Goal: Task Accomplishment & Management: Manage account settings

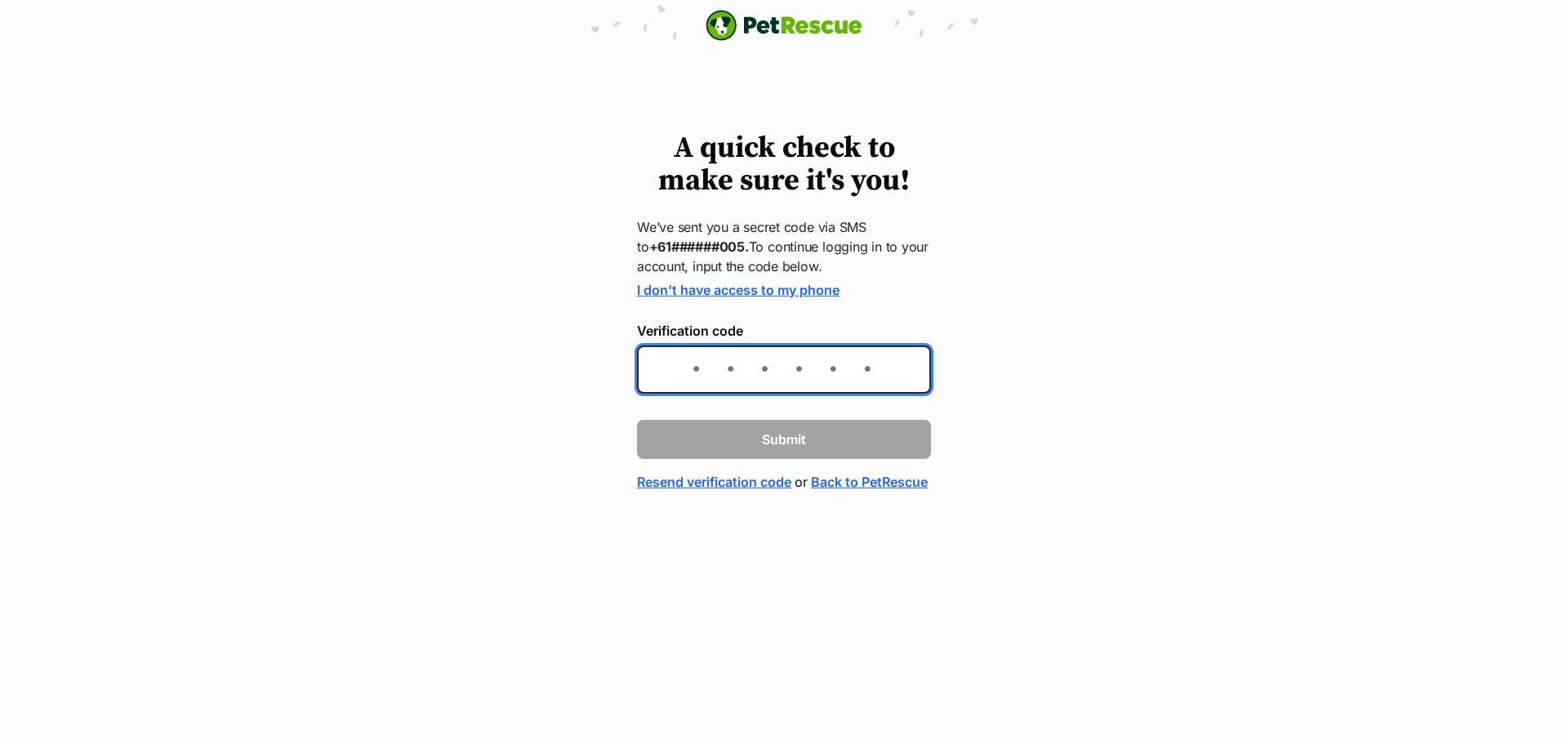
click at [755, 372] on input "Verification code" at bounding box center [784, 370] width 294 height 49
type input "597251"
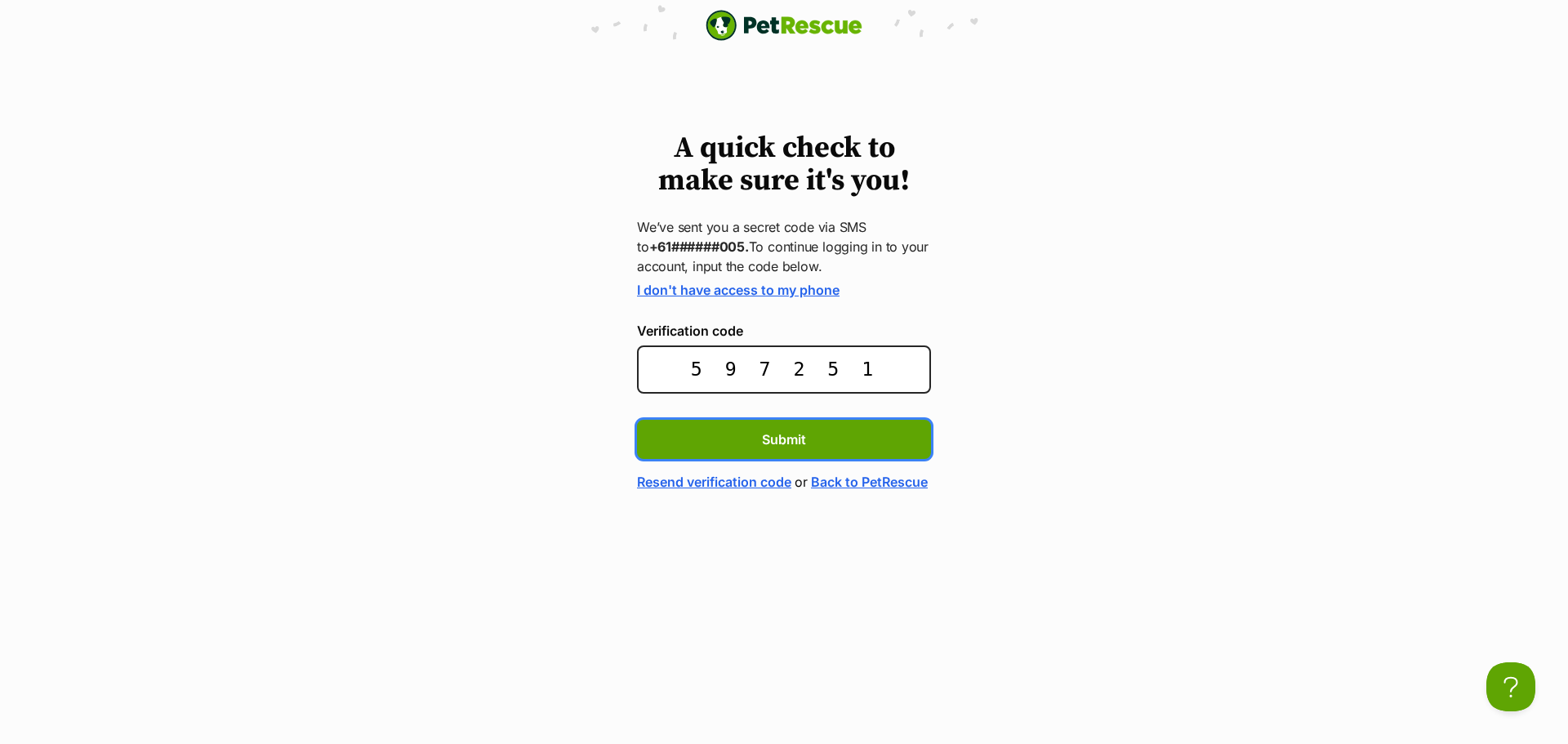
click at [637, 420] on button "Submit" at bounding box center [784, 440] width 294 height 40
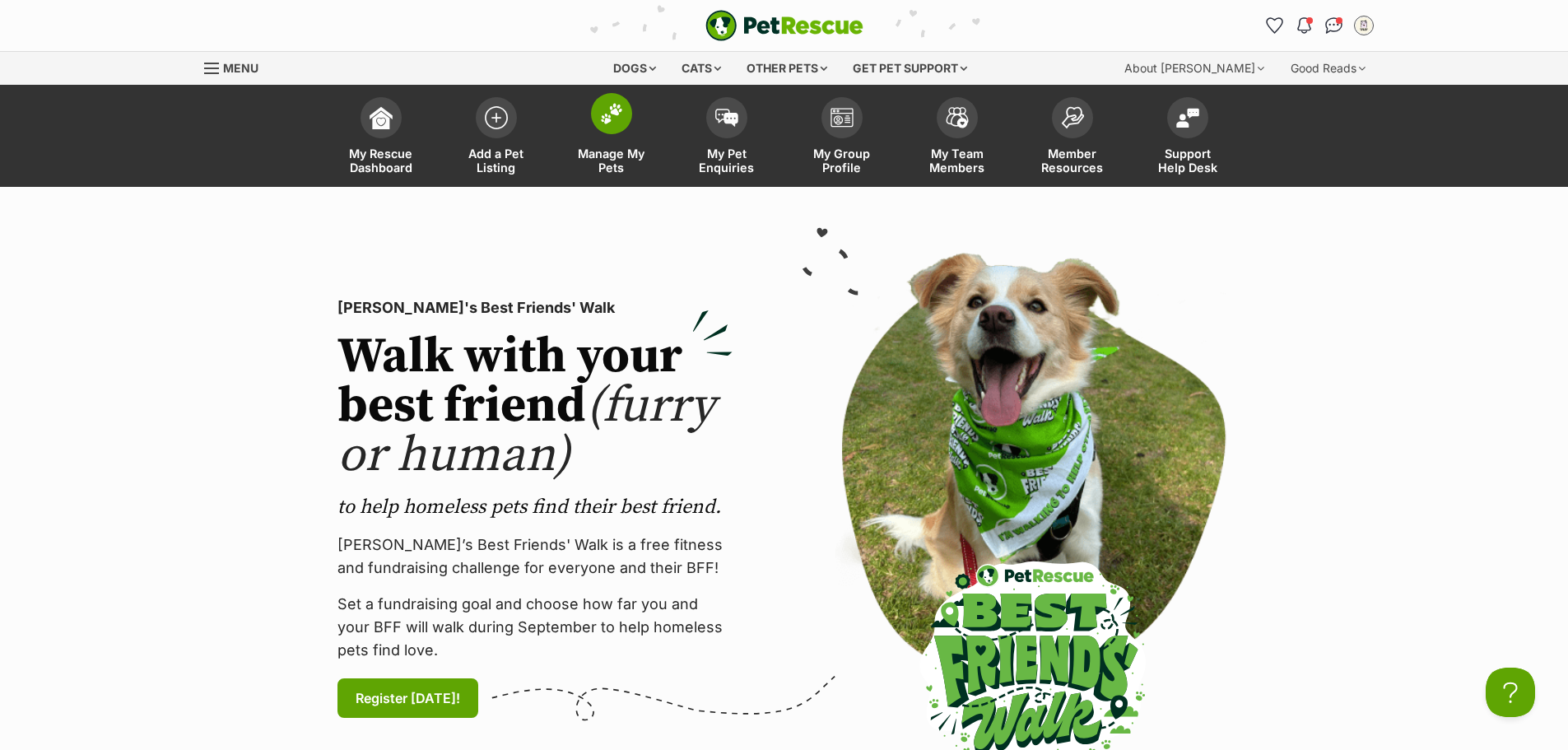
click at [618, 144] on link "Manage My Pets" at bounding box center [611, 138] width 115 height 98
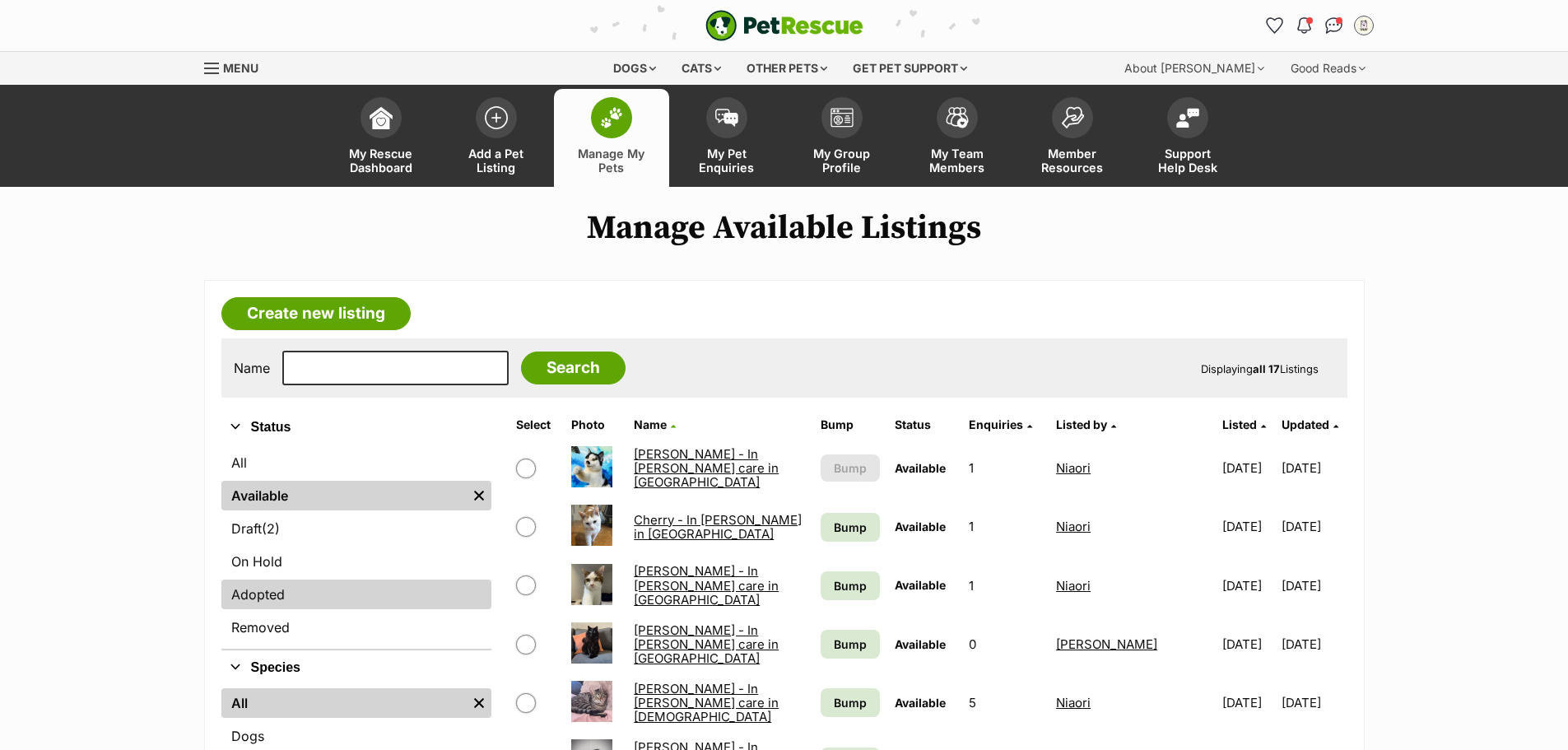
click at [280, 593] on link "Adopted" at bounding box center [356, 595] width 269 height 30
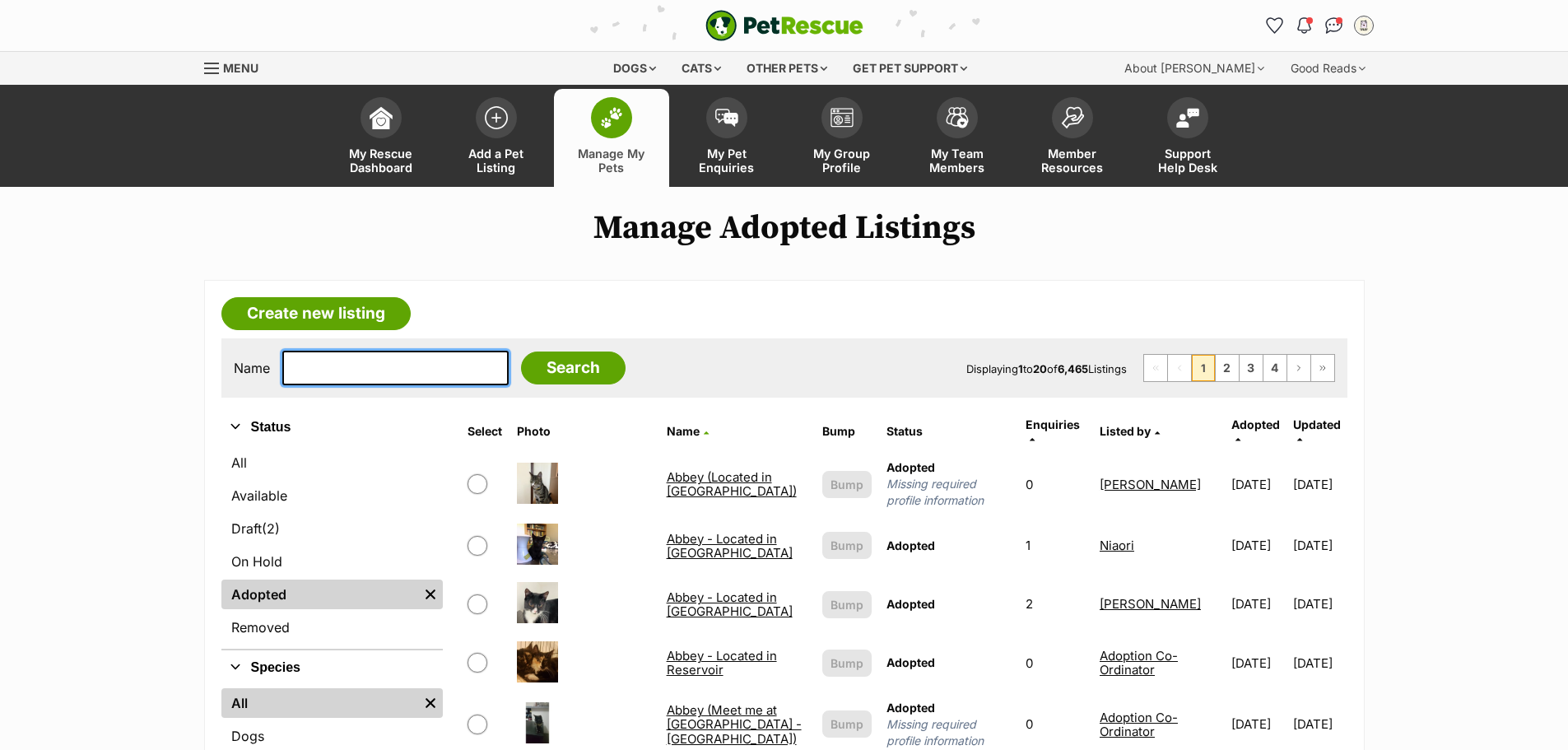
click at [316, 364] on input "text" at bounding box center [395, 368] width 227 height 35
type input "sully"
click at [521, 352] on input "Search" at bounding box center [573, 368] width 105 height 33
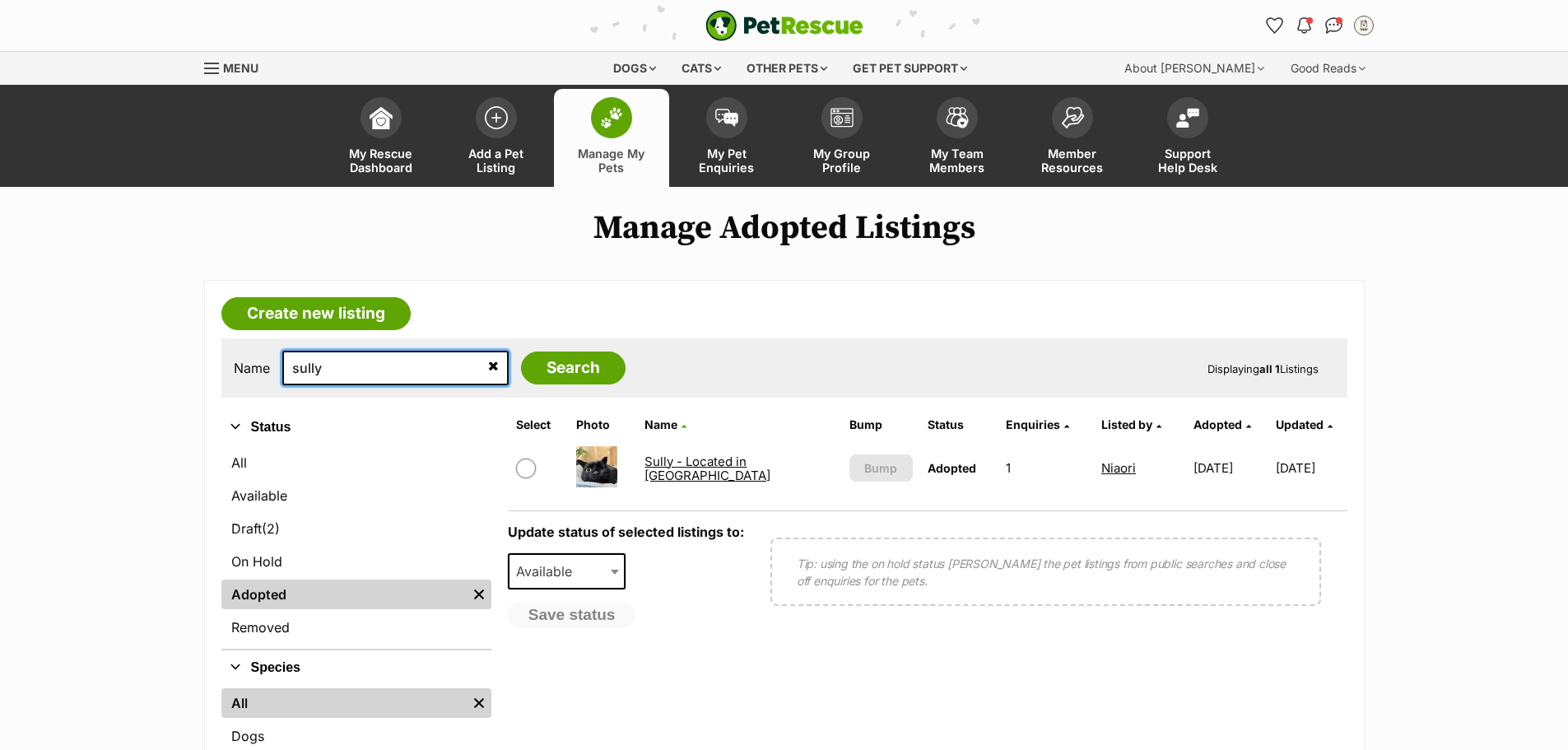
drag, startPoint x: 337, startPoint y: 366, endPoint x: 223, endPoint y: 362, distance: 114.1
click at [228, 364] on div "Name sully Search Displaying all 1 Listings" at bounding box center [784, 368] width 1126 height 59
type input "sultan"
click at [521, 352] on input "Search" at bounding box center [573, 368] width 105 height 33
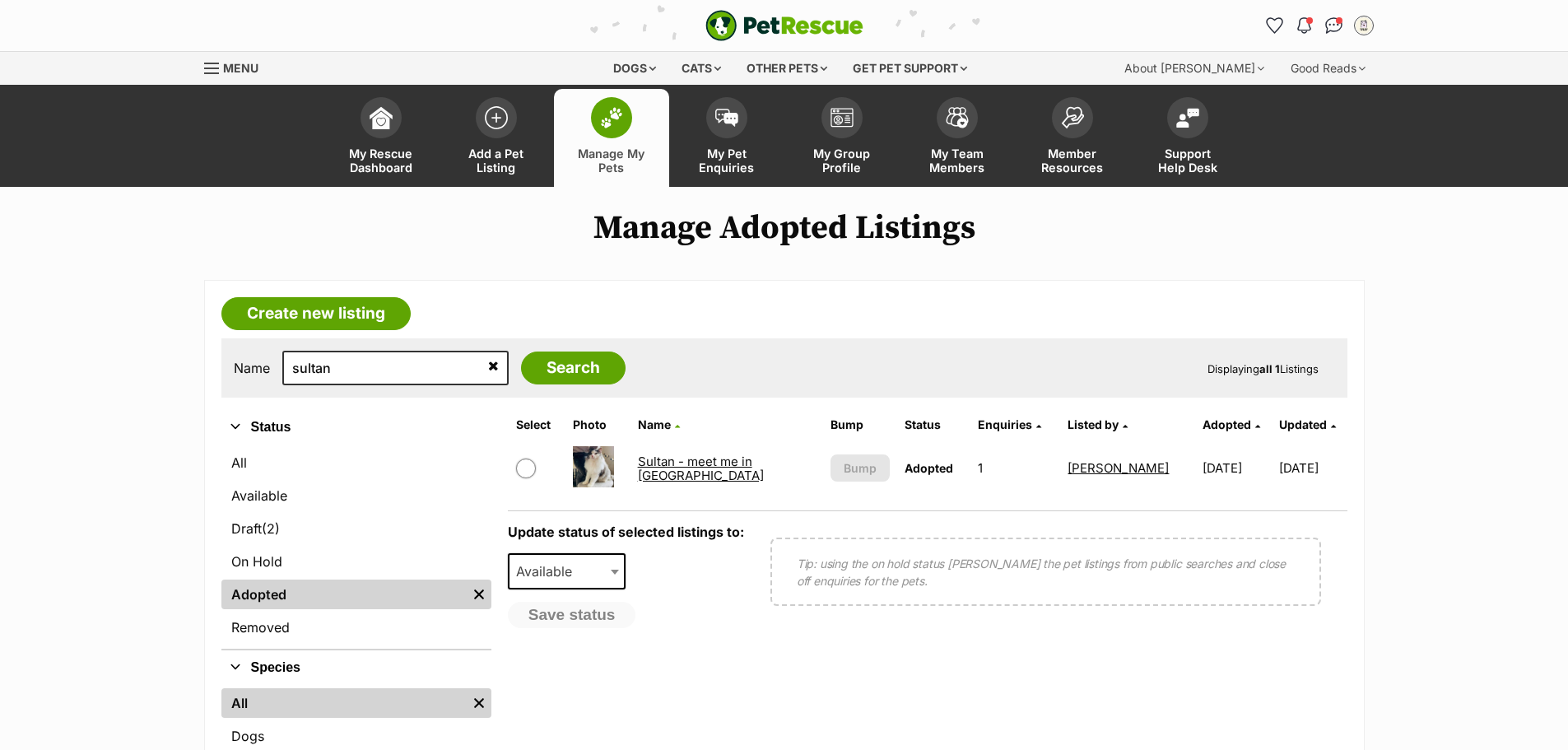
click at [708, 469] on link "Sultan - meet me in [GEOGRAPHIC_DATA]" at bounding box center [701, 468] width 126 height 30
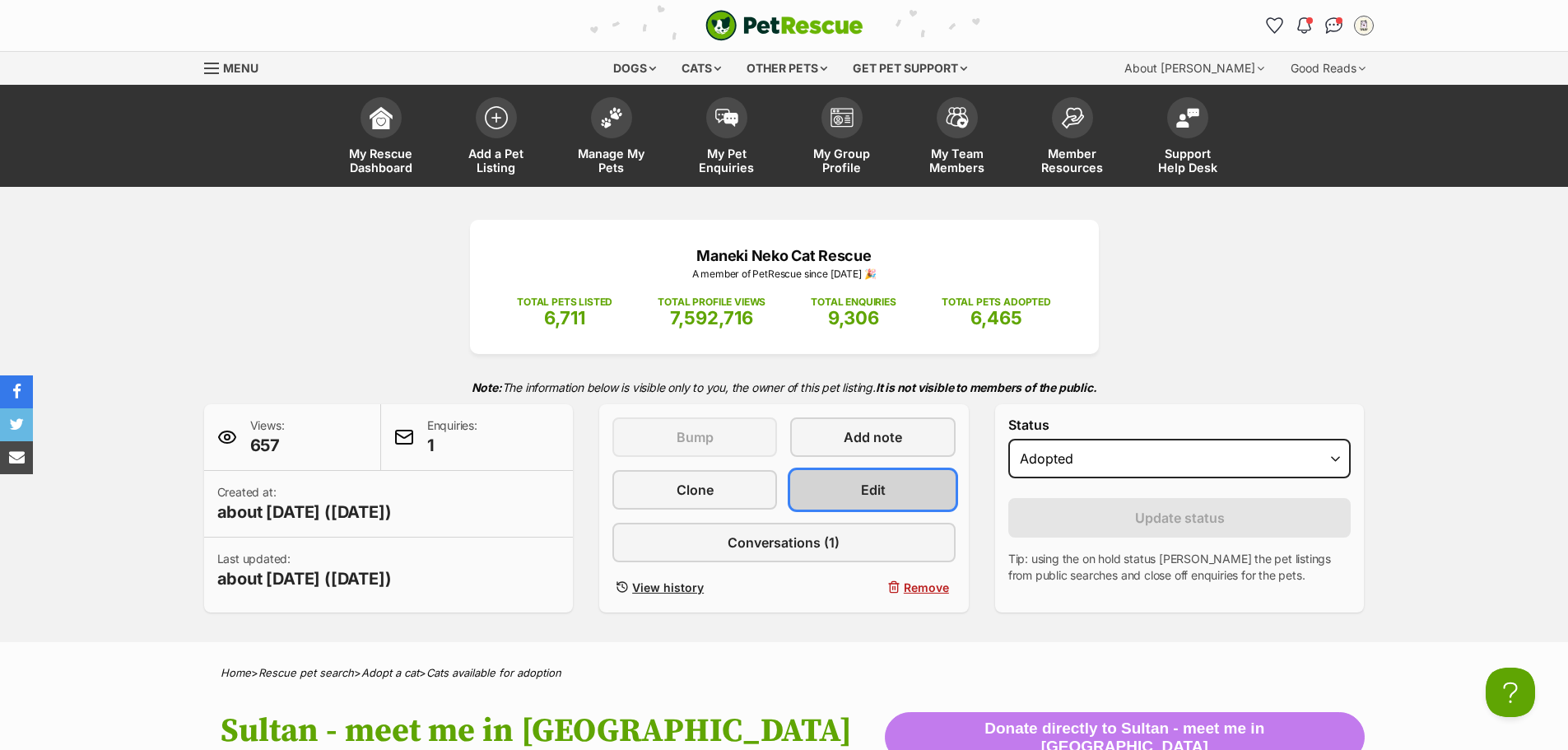
click at [882, 483] on span "Edit" at bounding box center [873, 490] width 25 height 20
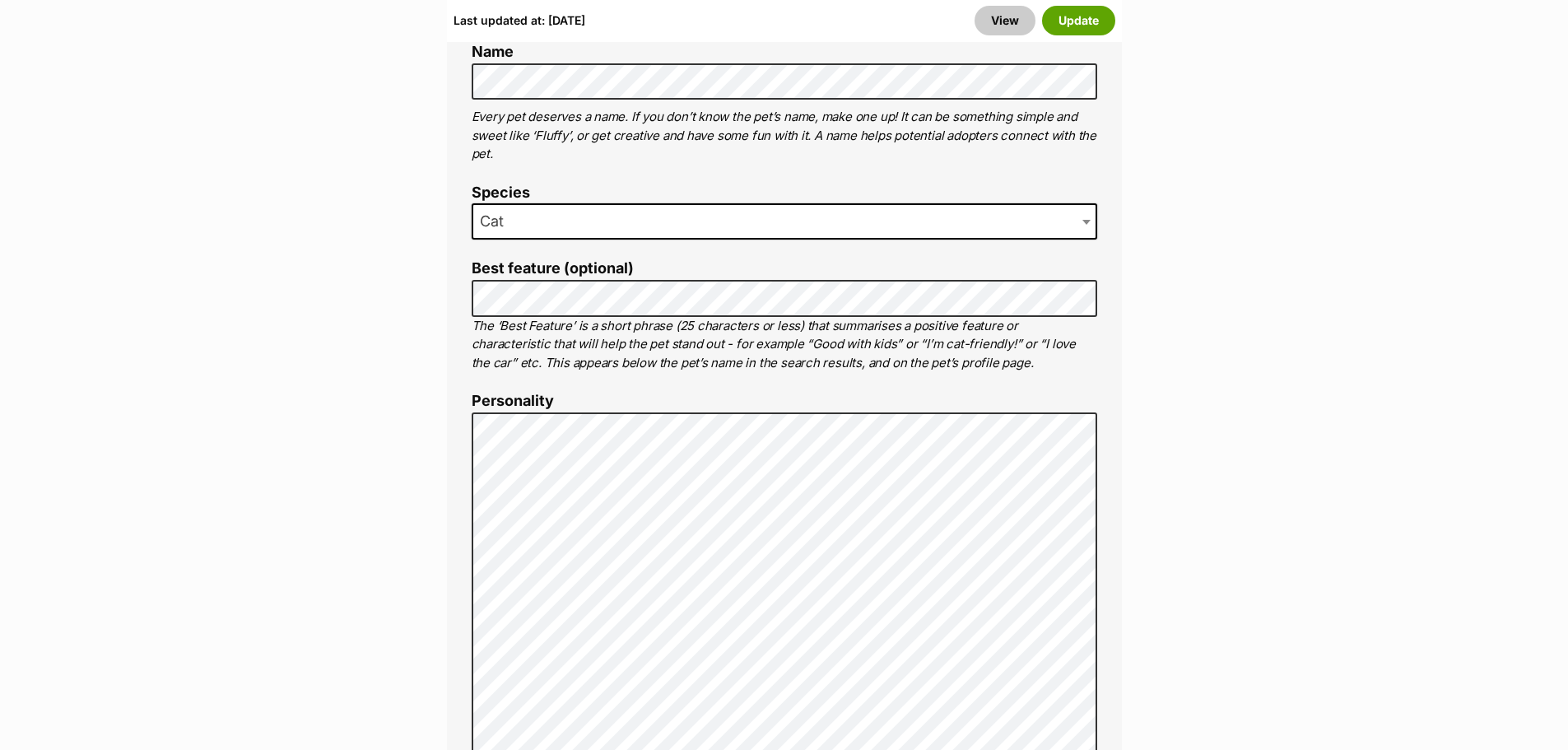
scroll to position [1262, 0]
